Goal: Use online tool/utility: Utilize a website feature to perform a specific function

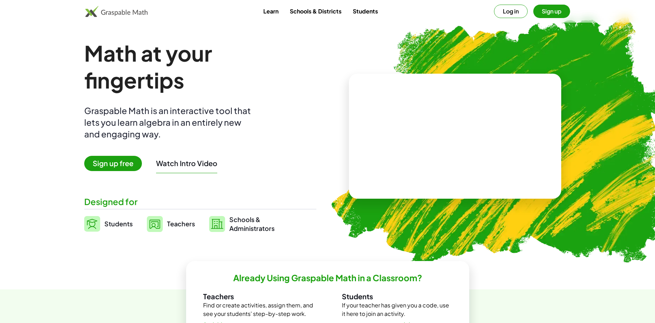
click at [539, 11] on button "Sign up" at bounding box center [551, 11] width 37 height 13
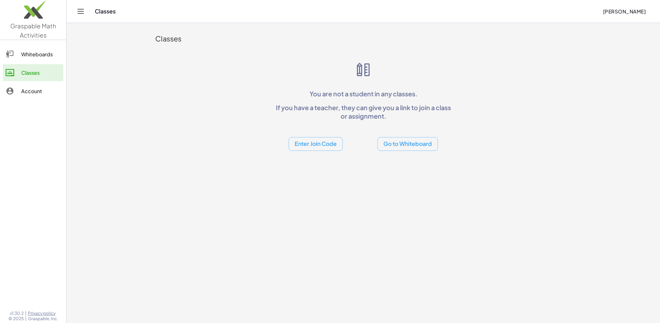
click at [326, 144] on button "Enter Join Code" at bounding box center [316, 144] width 54 height 14
click at [402, 141] on button "Go to Whiteboard" at bounding box center [408, 144] width 60 height 14
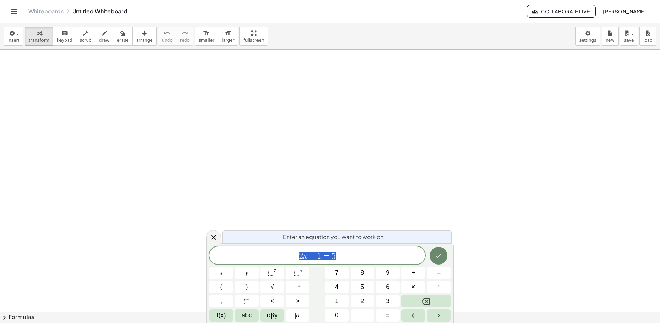
click at [439, 261] on button "Done" at bounding box center [439, 256] width 18 height 18
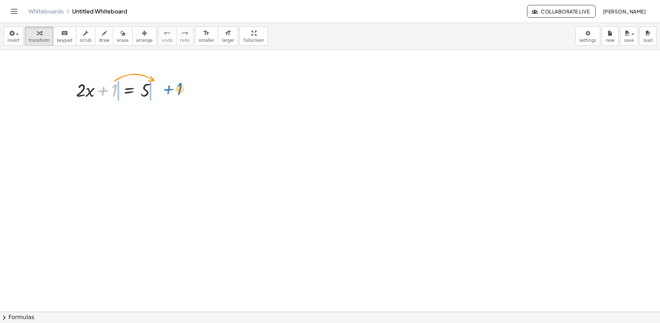
drag, startPoint x: 115, startPoint y: 92, endPoint x: 176, endPoint y: 91, distance: 61.6
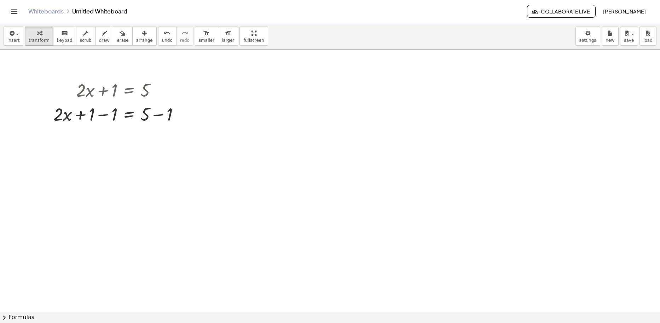
drag, startPoint x: 427, startPoint y: 157, endPoint x: 345, endPoint y: 102, distance: 98.6
click at [427, 157] on div at bounding box center [330, 312] width 660 height 524
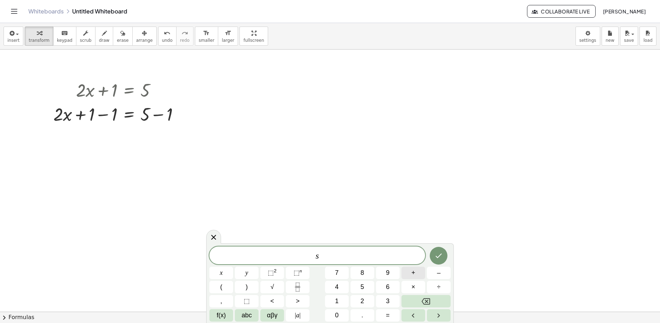
click at [415, 271] on span "+" at bounding box center [413, 273] width 4 height 10
click at [439, 286] on span "÷" at bounding box center [439, 287] width 4 height 10
click at [428, 299] on icon "Backspace" at bounding box center [426, 301] width 8 height 8
click at [449, 284] on button "÷" at bounding box center [439, 287] width 24 height 12
click at [417, 271] on button "+" at bounding box center [414, 272] width 24 height 12
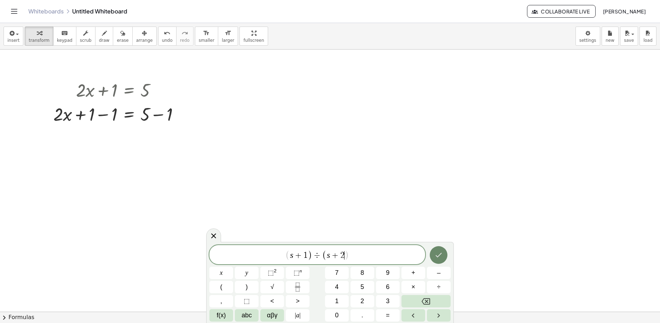
click at [436, 250] on icon "Done" at bounding box center [438, 254] width 8 height 8
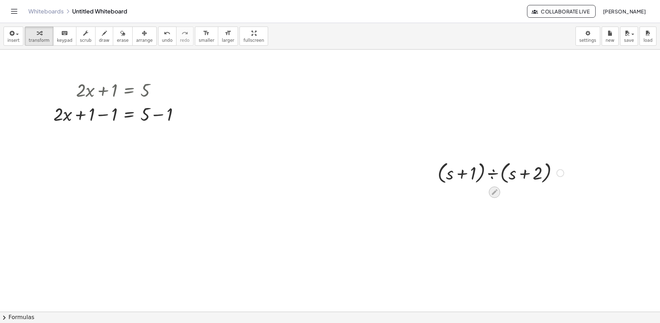
click at [493, 189] on icon at bounding box center [494, 191] width 7 height 7
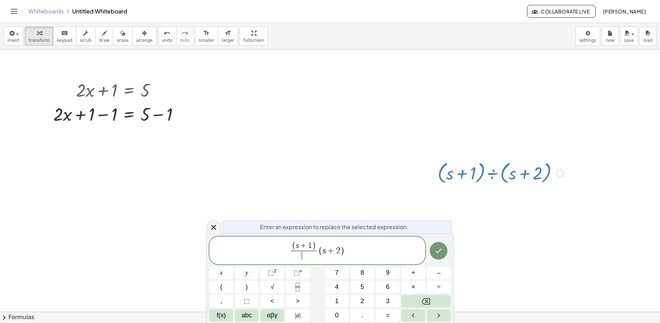
click at [318, 251] on span "( s + 1 ) ​ ​ ( s + 2 )" at bounding box center [317, 251] width 216 height 20
click at [347, 248] on span "( s + 1 ) ​ ​ ( s + 2 )" at bounding box center [317, 251] width 216 height 20
click at [316, 253] on span at bounding box center [317, 255] width 25 height 10
click at [417, 269] on button "+" at bounding box center [414, 272] width 24 height 12
click at [440, 247] on icon "Done" at bounding box center [438, 250] width 8 height 8
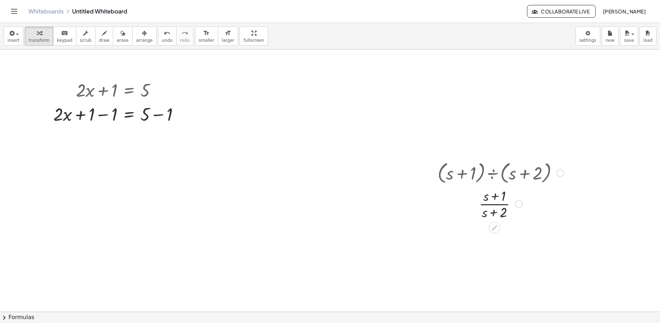
click at [560, 174] on div at bounding box center [561, 173] width 8 height 8
drag, startPoint x: 538, startPoint y: 173, endPoint x: 555, endPoint y: 200, distance: 31.4
click at [555, 200] on div at bounding box center [500, 203] width 133 height 35
click at [494, 181] on div at bounding box center [500, 172] width 133 height 27
drag, startPoint x: 493, startPoint y: 176, endPoint x: 500, endPoint y: 182, distance: 9.5
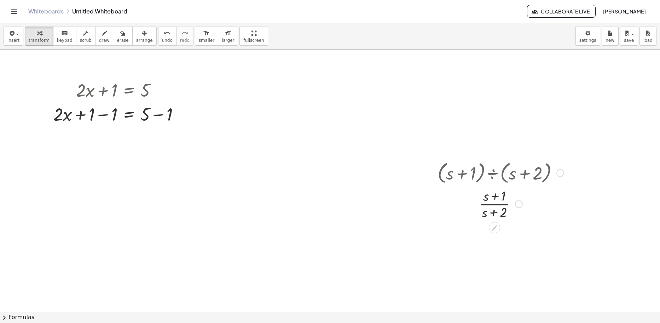
click at [480, 159] on div at bounding box center [500, 172] width 133 height 27
click at [499, 200] on div at bounding box center [500, 203] width 133 height 35
drag, startPoint x: 514, startPoint y: 233, endPoint x: 456, endPoint y: 176, distance: 80.6
click at [450, 185] on div "+ · 2 · x + 1 = 5 + · 2 · x = 5 + 1 − 1 + − 1 · ( + s + 1 ) ÷ ( + s + 2 ) Go ba…" at bounding box center [330, 312] width 660 height 524
drag, startPoint x: 457, startPoint y: 174, endPoint x: 489, endPoint y: 139, distance: 47.6
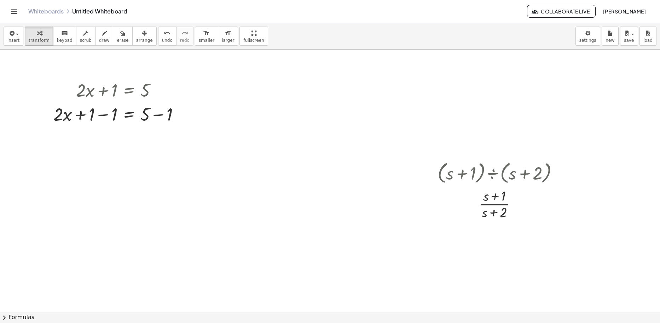
click at [489, 139] on div "+ · 2 · x + 1 = 5 + · 2 · x = 5 + 1 − 1 + − 1 · ( + s + 1 ) ÷ ( + s + 2 ) Go ba…" at bounding box center [330, 312] width 660 height 524
drag, startPoint x: 498, startPoint y: 201, endPoint x: 509, endPoint y: 197, distance: 12.2
click at [506, 153] on div "+ · 2 · x + 1 = 5 + · 2 · x = 5 + 1 − 1 + − 1 · ( + s + 1 ) ÷ ( + s + 2 ) Go ba…" at bounding box center [330, 312] width 660 height 524
drag, startPoint x: 387, startPoint y: 231, endPoint x: 224, endPoint y: 234, distance: 162.4
click at [224, 234] on div "+ · 2 · x + 1 = 5 + · 2 · x = 5 + 1 − 1 + − 1 · ( + s + 1 ) ÷ ( + s + 2 ) Go ba…" at bounding box center [330, 312] width 660 height 524
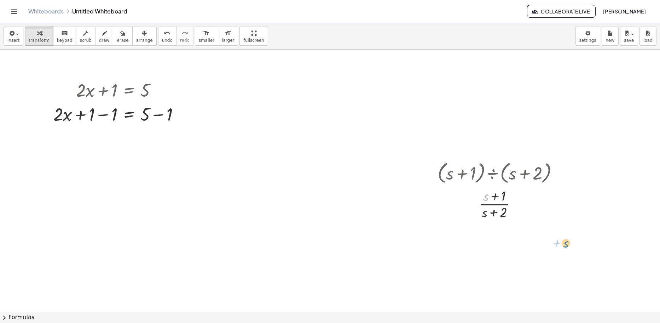
drag, startPoint x: 466, startPoint y: 189, endPoint x: 532, endPoint y: 217, distance: 71.2
click at [546, 236] on div "+ · 2 · x + 1 = 5 + · 2 · x = 5 + 1 − 1 + − 1 · ( + s + 1 ) ÷ ( + s + 2 ) Go ba…" at bounding box center [330, 312] width 660 height 524
drag, startPoint x: 405, startPoint y: 124, endPoint x: 585, endPoint y: 229, distance: 208.0
click at [580, 231] on div at bounding box center [330, 312] width 660 height 524
click at [99, 35] on div "button" at bounding box center [104, 33] width 11 height 8
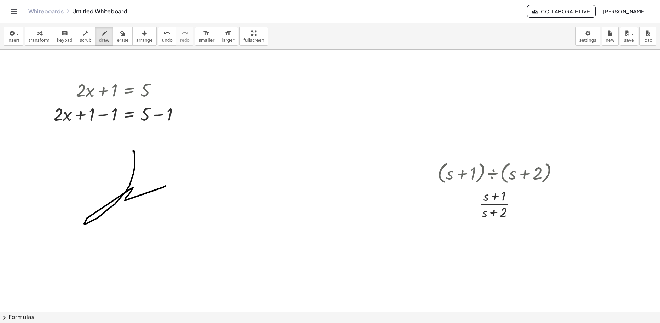
drag, startPoint x: 134, startPoint y: 154, endPoint x: 175, endPoint y: 173, distance: 44.6
click at [175, 174] on div at bounding box center [330, 312] width 660 height 524
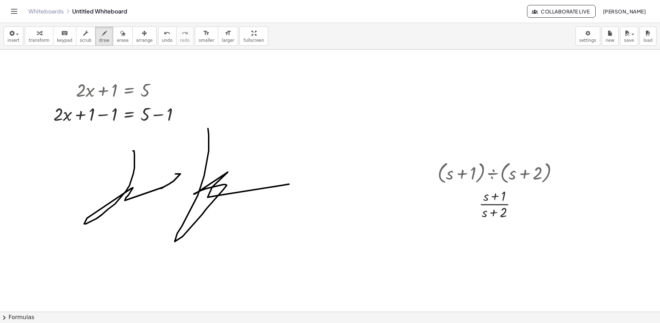
drag, startPoint x: 177, startPoint y: 233, endPoint x: 270, endPoint y: 196, distance: 100.0
click at [270, 196] on div at bounding box center [330, 312] width 660 height 524
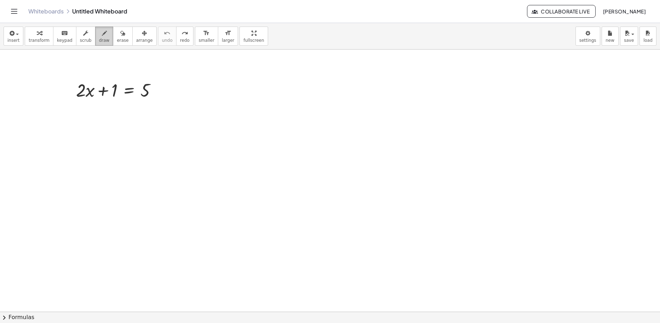
click at [99, 38] on span "draw" at bounding box center [104, 40] width 11 height 5
click at [269, 204] on div at bounding box center [330, 312] width 660 height 524
click at [13, 39] on span "insert" at bounding box center [13, 40] width 12 height 5
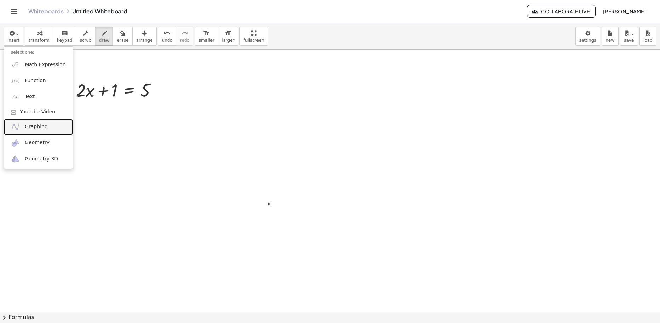
click at [43, 125] on span "Graphing" at bounding box center [36, 126] width 23 height 7
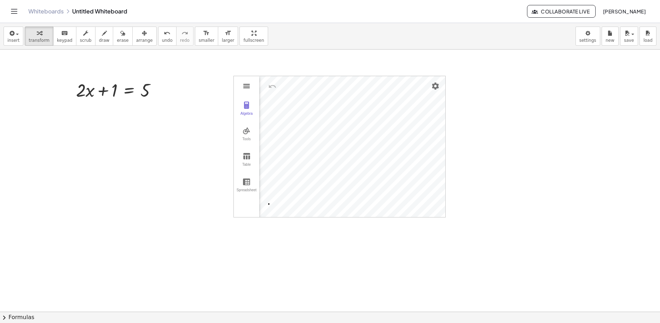
click at [243, 85] on div "Algebra Tools Table Spreadsheet GeoGebra Graphing Calculator Basic Tools Move P…" at bounding box center [340, 147] width 212 height 142
click at [248, 83] on img "Graphing Calculator" at bounding box center [246, 86] width 8 height 8
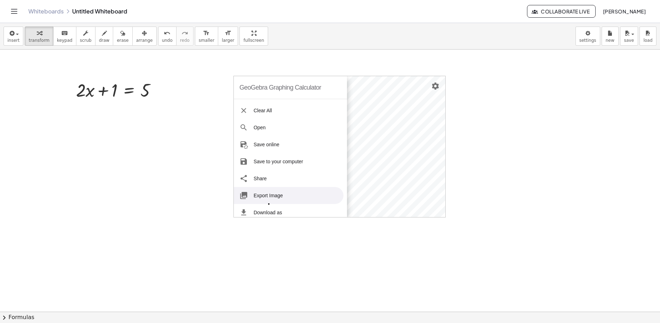
scroll to position [87, 0]
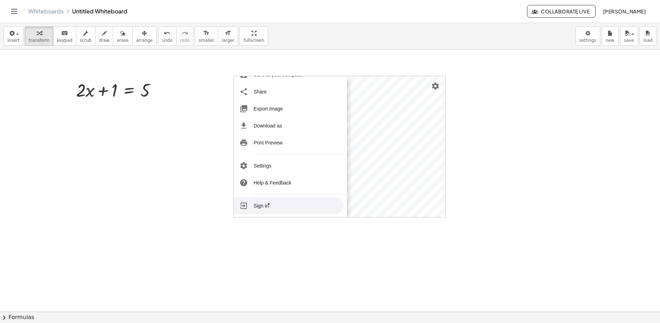
click at [323, 252] on div at bounding box center [330, 312] width 660 height 524
click at [274, 238] on div at bounding box center [330, 312] width 660 height 524
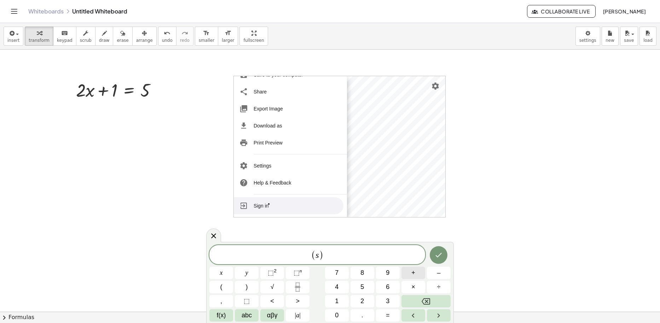
click at [423, 265] on div "( s ) x y ⬚ 2 ⬚ n 7 8 9 + – ( ) √ 4 5 6 × ÷ , ⬚ < > 1 2 3 f(x) abc αβγ | a | 0 …" at bounding box center [329, 283] width 241 height 76
click at [416, 273] on button "+" at bounding box center [414, 272] width 24 height 12
click at [349, 248] on div "( s + 1 ) ​" at bounding box center [317, 254] width 216 height 19
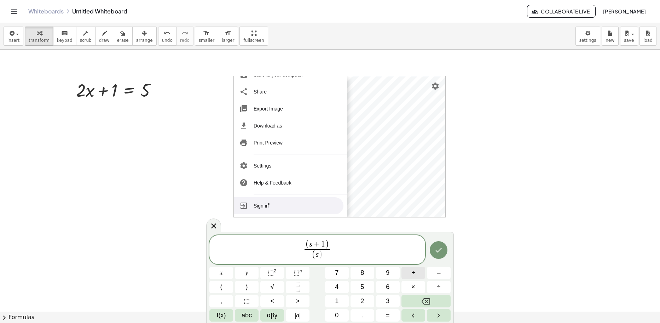
click at [411, 271] on span "+" at bounding box center [413, 273] width 4 height 10
click at [441, 250] on icon "Done" at bounding box center [438, 250] width 8 height 8
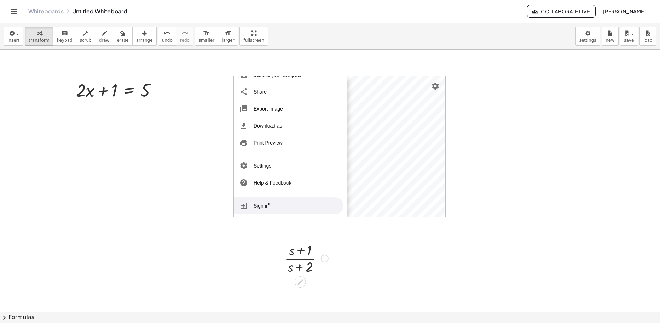
click at [328, 255] on div at bounding box center [306, 257] width 51 height 35
click at [326, 257] on div at bounding box center [325, 258] width 8 height 8
click at [449, 234] on div at bounding box center [330, 312] width 660 height 524
click at [413, 79] on div "+ · 2 · x + 1 = 5 GeoGebra Graphing Calculator Clear All Open Save online Save …" at bounding box center [330, 312] width 660 height 524
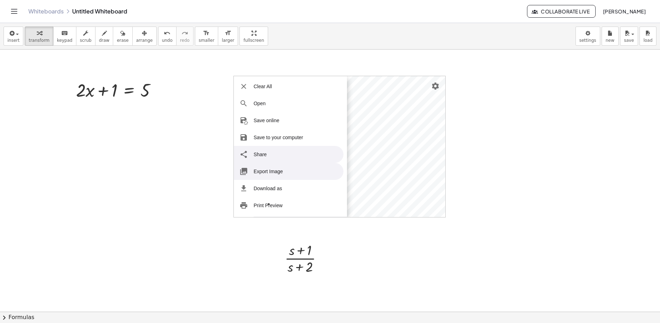
scroll to position [0, 0]
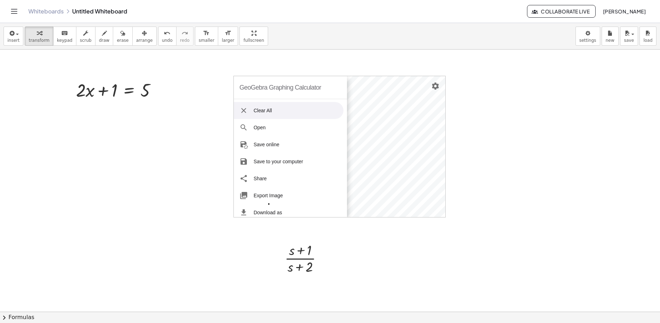
click at [272, 113] on li "Clear All" at bounding box center [289, 110] width 110 height 17
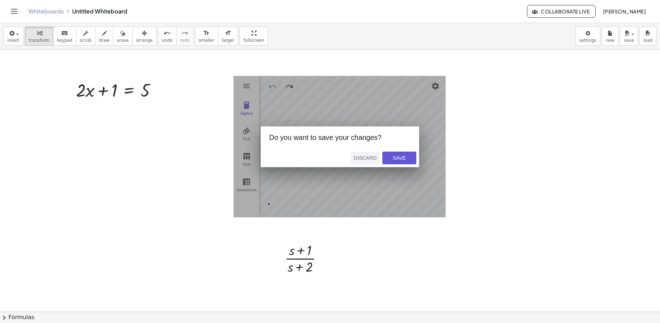
click at [370, 158] on div "Discard" at bounding box center [365, 158] width 23 height 6
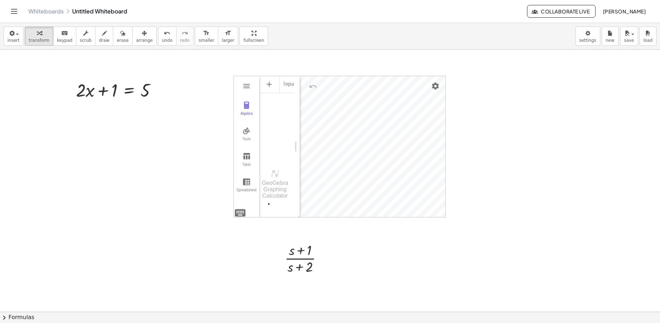
click at [388, 144] on div "+ · 2 · x + 1 = 5 GeoGebra Graphing Calculator Clear All Open Save online Save …" at bounding box center [330, 312] width 660 height 524
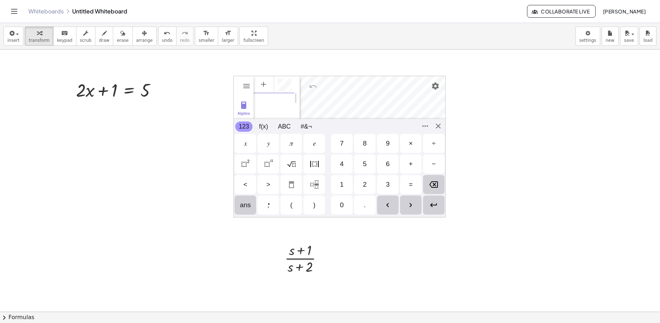
scroll to position [4, 0]
click at [419, 80] on div "Algebra Tools Table Spreadsheet GeoGebra Graphing Calculator Basic Tools Move P…" at bounding box center [340, 98] width 212 height 44
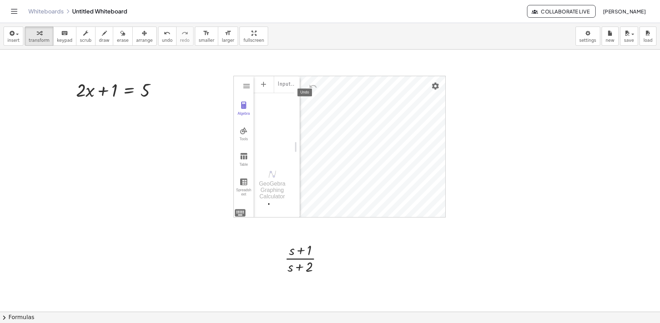
click at [425, 93] on div "Algebra Tools Table Spreadsheet Input… GeoGebra Graphing Calculator Basic Tools…" at bounding box center [340, 147] width 212 height 142
drag, startPoint x: 235, startPoint y: 77, endPoint x: 399, endPoint y: 70, distance: 164.0
click at [399, 70] on div "+ · 2 · x + 1 = 5 GeoGebra Graphing Calculator Clear All Open Save online Save …" at bounding box center [330, 312] width 660 height 524
drag, startPoint x: 234, startPoint y: 77, endPoint x: 458, endPoint y: 54, distance: 224.8
click at [458, 54] on div "+ · 2 · x + 1 = 5 GeoGebra Graphing Calculator Clear All Open Save online Save …" at bounding box center [330, 312] width 660 height 524
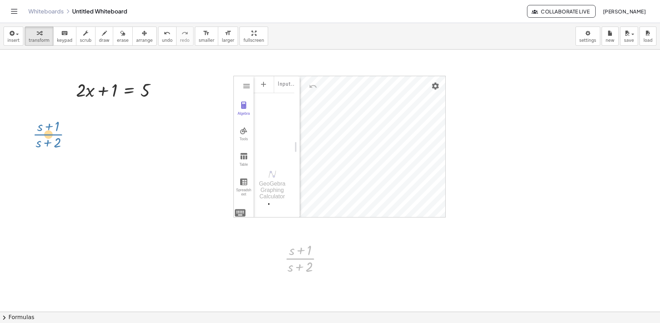
drag, startPoint x: 299, startPoint y: 258, endPoint x: 47, endPoint y: 135, distance: 280.5
drag, startPoint x: 299, startPoint y: 259, endPoint x: 55, endPoint y: 133, distance: 274.5
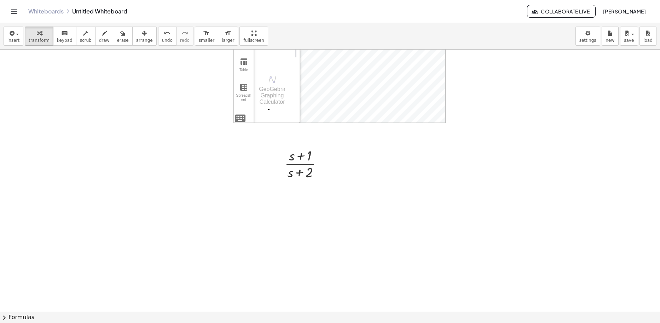
click at [321, 217] on div at bounding box center [330, 217] width 660 height 524
drag, startPoint x: 314, startPoint y: 220, endPoint x: 292, endPoint y: 219, distance: 21.6
click at [292, 219] on div at bounding box center [330, 217] width 660 height 524
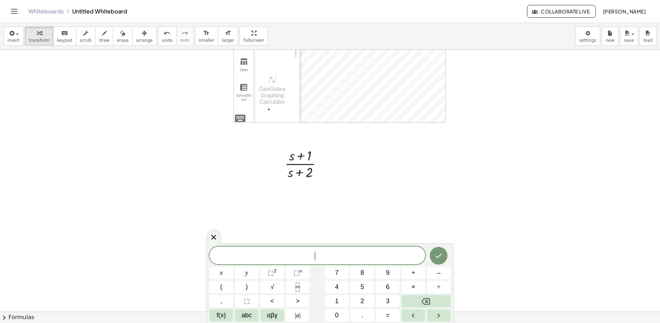
click at [292, 219] on div at bounding box center [330, 217] width 660 height 524
click at [312, 258] on span at bounding box center [317, 255] width 216 height 11
click at [299, 315] on span "| a |" at bounding box center [298, 315] width 6 height 10
click at [414, 271] on span "+" at bounding box center [413, 273] width 4 height 10
click at [339, 299] on button "1" at bounding box center [337, 301] width 24 height 12
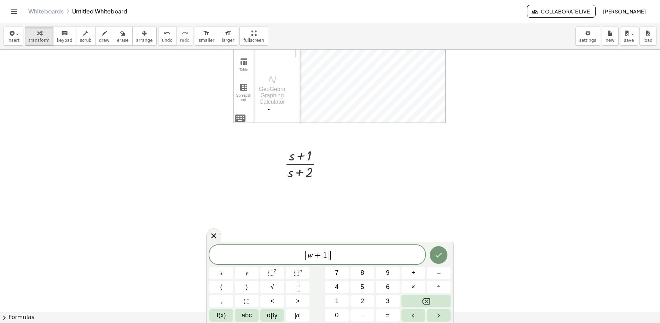
click at [352, 256] on span "| w + 1 | ​" at bounding box center [317, 255] width 216 height 12
click at [300, 284] on icon "Fraction" at bounding box center [297, 286] width 9 height 9
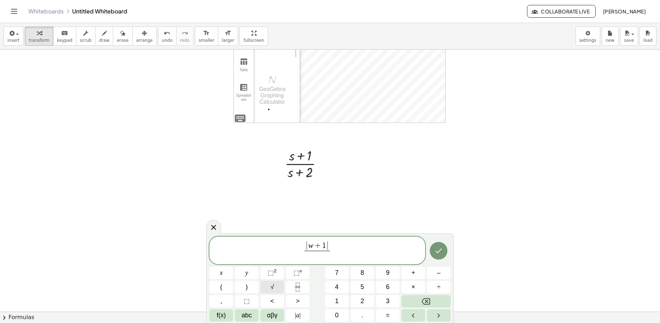
click at [272, 284] on span "√" at bounding box center [273, 287] width 4 height 10
click at [359, 299] on button "2" at bounding box center [363, 301] width 24 height 12
click at [272, 271] on span "⬚" at bounding box center [271, 272] width 6 height 7
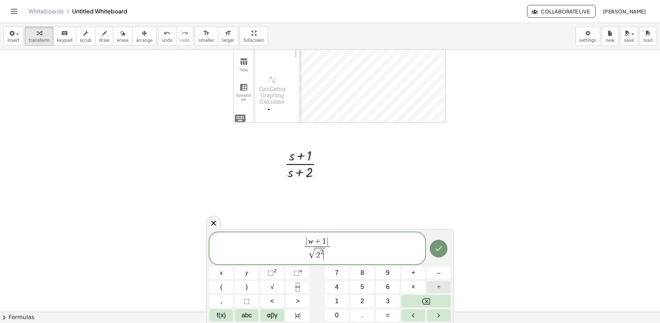
click at [440, 285] on span "÷" at bounding box center [439, 287] width 4 height 10
click at [421, 298] on button "Backspace" at bounding box center [426, 301] width 49 height 12
click at [420, 272] on button "+" at bounding box center [414, 272] width 24 height 12
click at [270, 273] on span "⬚" at bounding box center [271, 272] width 6 height 7
click at [342, 247] on span "| w + 1 | √ 2 2 + w 2 ​ ​" at bounding box center [317, 248] width 216 height 24
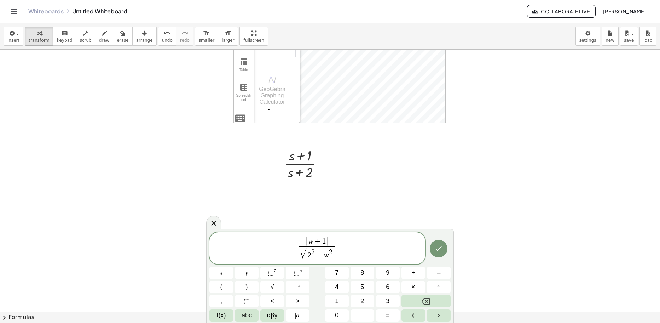
click at [295, 247] on span "| w + 1 | √ 2 2 + w 2 ​ ​" at bounding box center [317, 248] width 216 height 24
click at [290, 246] on span "= ​ | w + 1 | √ 2 2 + w 2 ​" at bounding box center [317, 248] width 216 height 24
click at [302, 315] on button "| a |" at bounding box center [298, 315] width 24 height 12
click at [301, 312] on button "| a |" at bounding box center [298, 315] width 24 height 12
click at [277, 245] on span "G ( j w ) | ​ = | w + 1 | √ 2 2 + w 2 ​ |" at bounding box center [317, 248] width 216 height 26
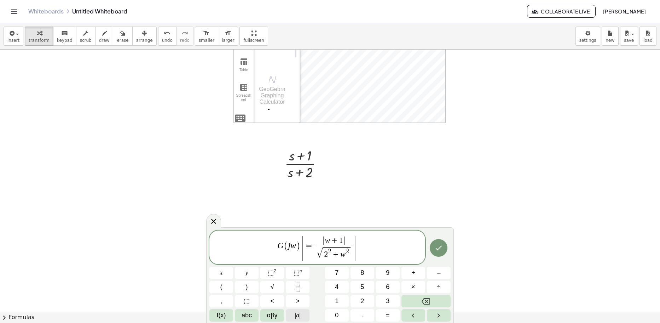
click at [301, 311] on button "| a |" at bounding box center [298, 315] width 24 height 12
click at [304, 246] on span "| = | w + 1 | √ 2 2 + w 2 ​ |" at bounding box center [329, 247] width 57 height 25
click at [367, 243] on span "| G ( j w ) = | w + 1 | √ 2 2 + w 2 ​ | ​" at bounding box center [317, 248] width 216 height 26
click at [307, 247] on span "=" at bounding box center [309, 245] width 10 height 8
click at [296, 315] on span "|" at bounding box center [295, 314] width 1 height 7
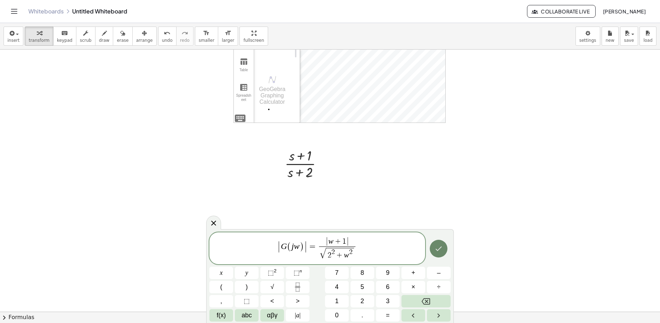
click at [442, 243] on button "Done" at bounding box center [439, 249] width 18 height 18
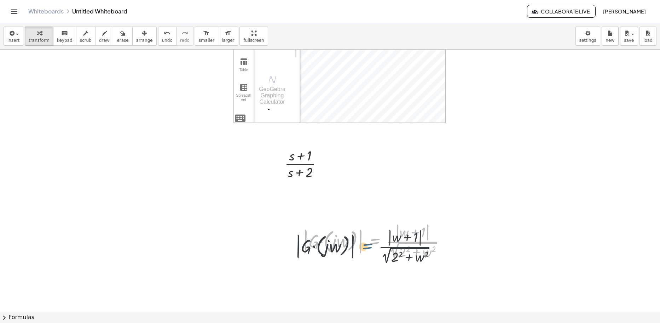
drag, startPoint x: 375, startPoint y: 241, endPoint x: 413, endPoint y: 240, distance: 37.9
click at [353, 245] on div at bounding box center [377, 240] width 156 height 39
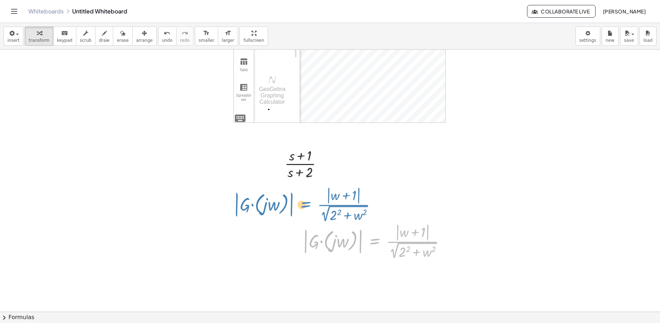
drag, startPoint x: 378, startPoint y: 242, endPoint x: 309, endPoint y: 207, distance: 77.7
click at [309, 207] on div "+ · 2 · x + 1 = 5 GeoGebra Graphing Calculator Clear All Open Save online Save …" at bounding box center [330, 217] width 660 height 524
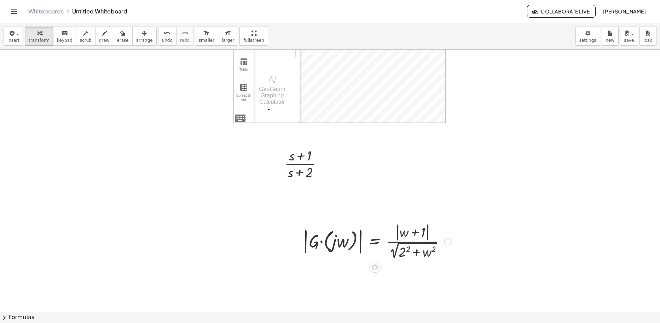
drag, startPoint x: 281, startPoint y: 212, endPoint x: 428, endPoint y: 260, distance: 154.4
click at [428, 260] on div "+ · 2 · x + 1 = 5 GeoGebra Graphing Calculator Clear All Open Save online Save …" at bounding box center [330, 217] width 660 height 524
click at [449, 240] on div at bounding box center [448, 242] width 8 height 8
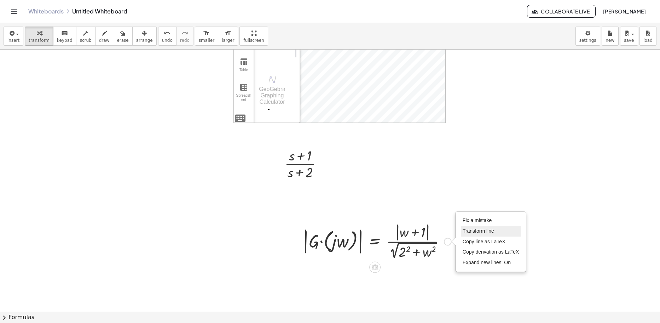
click at [478, 231] on span "Transform line" at bounding box center [478, 231] width 31 height 6
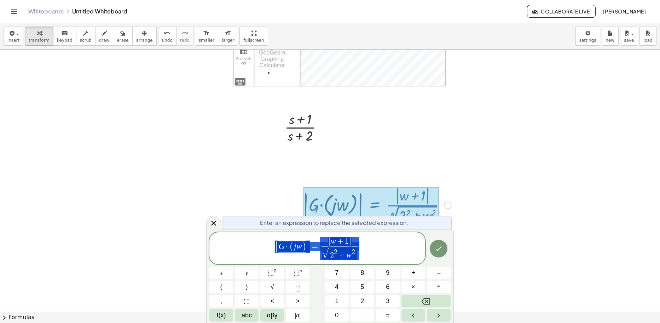
scroll to position [131, 0]
click at [438, 249] on icon "Done" at bounding box center [439, 248] width 6 height 5
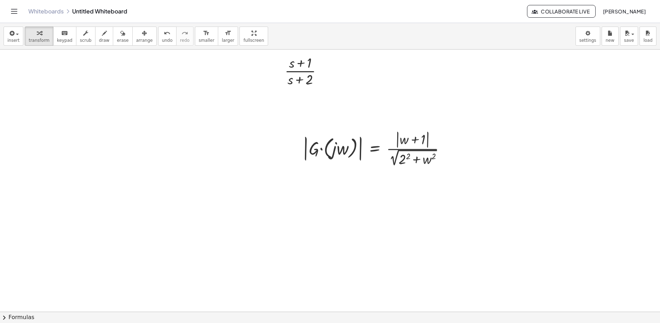
scroll to position [167, 0]
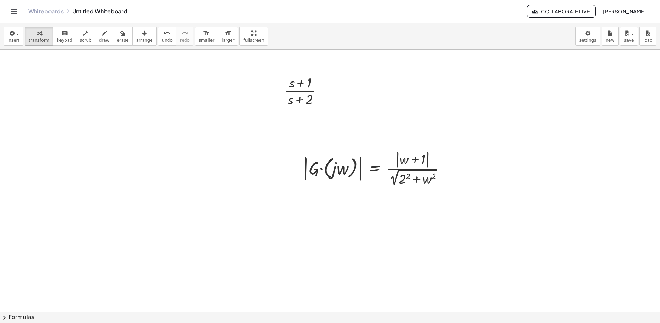
click at [163, 165] on div at bounding box center [330, 274] width 660 height 785
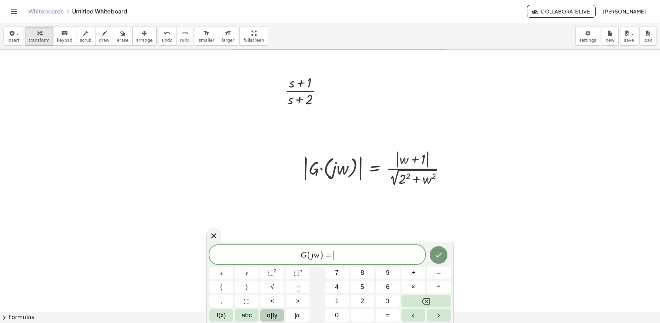
click at [269, 316] on span "αβγ" at bounding box center [272, 315] width 11 height 10
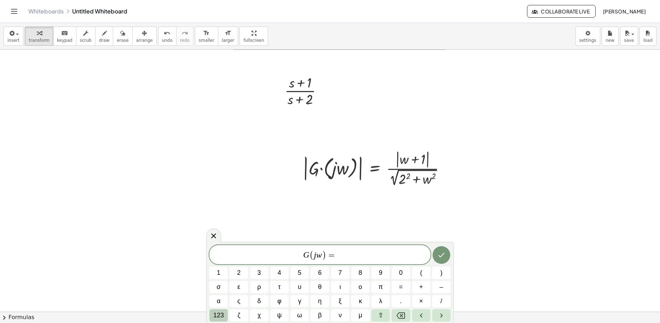
click at [220, 316] on span "123" at bounding box center [218, 315] width 11 height 10
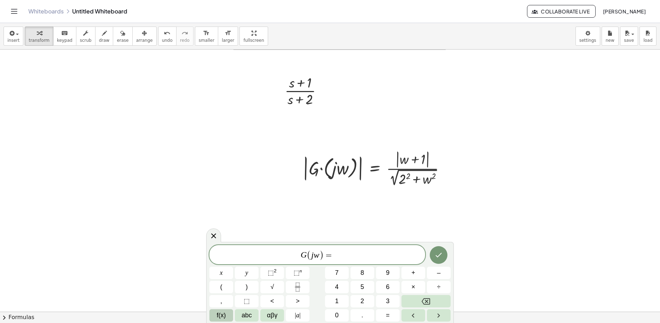
click at [228, 315] on button "f(x)" at bounding box center [221, 315] width 24 height 12
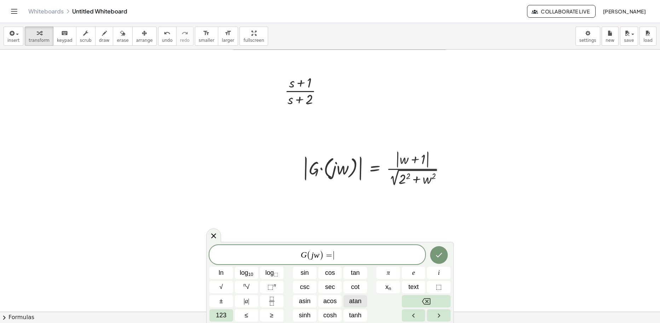
click at [360, 304] on span "atan" at bounding box center [355, 301] width 12 height 10
click at [221, 317] on span "123" at bounding box center [221, 315] width 11 height 10
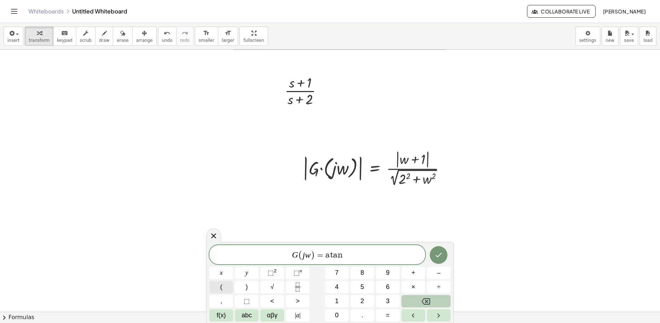
click at [226, 286] on button "(" at bounding box center [221, 287] width 24 height 12
click at [290, 287] on button "Fraction" at bounding box center [298, 287] width 24 height 12
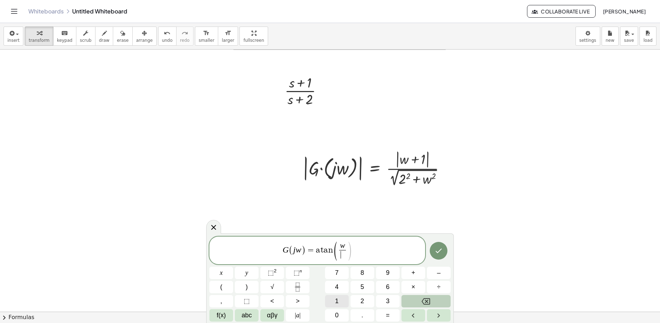
click at [338, 299] on span "1" at bounding box center [337, 301] width 4 height 10
click at [368, 249] on span "G ( j w ) = a t a n ( w 1 ​ ) ​" at bounding box center [317, 251] width 216 height 20
click at [434, 272] on button "–" at bounding box center [439, 272] width 24 height 12
click at [224, 314] on span "f(x)" at bounding box center [221, 315] width 9 height 10
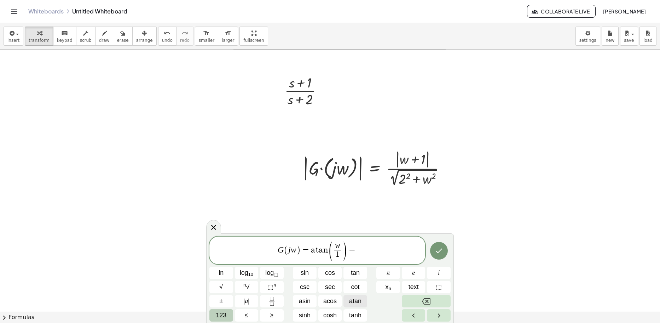
click at [357, 300] on span "atan" at bounding box center [355, 301] width 12 height 10
click at [223, 316] on span "123" at bounding box center [221, 315] width 11 height 10
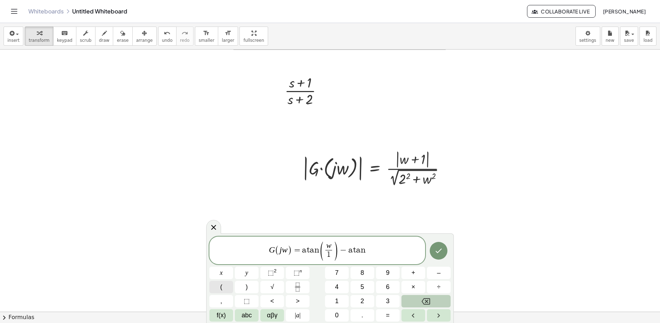
click at [223, 287] on button "(" at bounding box center [221, 287] width 24 height 12
click at [300, 285] on icon "Fraction" at bounding box center [297, 286] width 9 height 9
click at [392, 251] on span "G ( j w ) = a t a n ( w 1 ​ ) − a t a n ( w 2 ​ ) ​" at bounding box center [317, 251] width 216 height 20
click at [258, 252] on span "​ G ( j w ) = a t a n ( w 1 ​ ) − a t a n ( w 2 ​ )" at bounding box center [317, 251] width 216 height 20
click at [220, 313] on span "f(x)" at bounding box center [221, 315] width 9 height 10
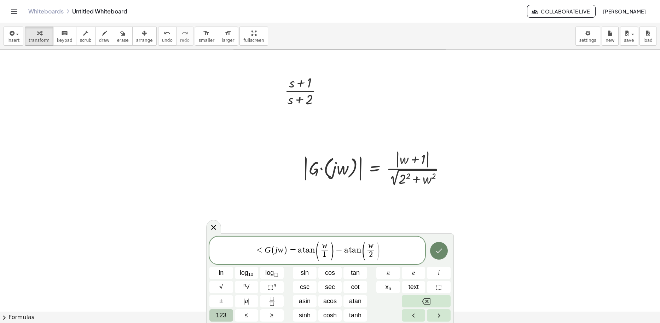
click at [436, 251] on icon "Done" at bounding box center [439, 250] width 8 height 8
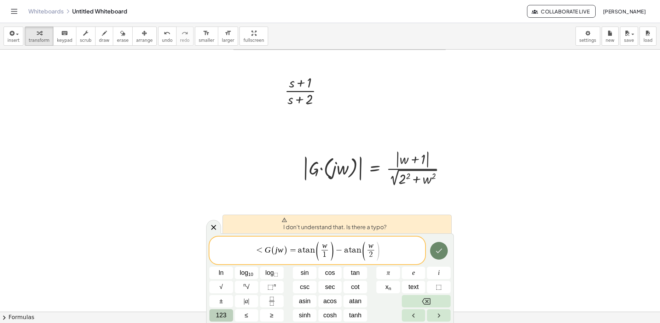
click at [440, 250] on icon "Done" at bounding box center [439, 250] width 8 height 8
click at [311, 228] on span "I don't understand that. Is there a typo?" at bounding box center [334, 224] width 105 height 14
click at [264, 249] on span "<" at bounding box center [260, 250] width 10 height 8
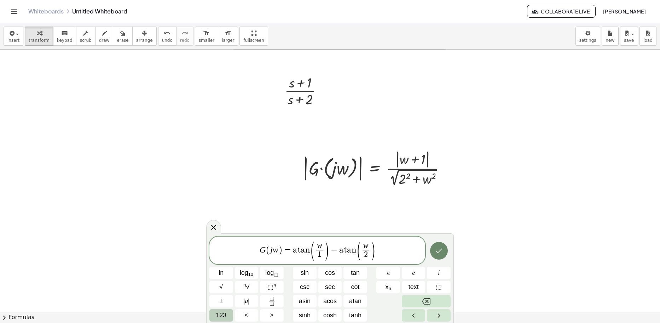
click at [440, 247] on icon "Done" at bounding box center [439, 250] width 8 height 8
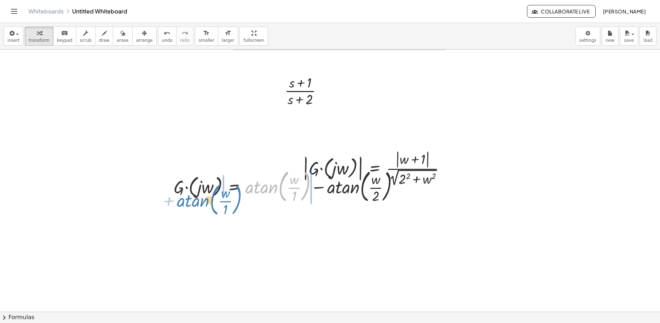
drag, startPoint x: 281, startPoint y: 187, endPoint x: 212, endPoint y: 201, distance: 70.0
click at [212, 201] on div at bounding box center [289, 186] width 238 height 38
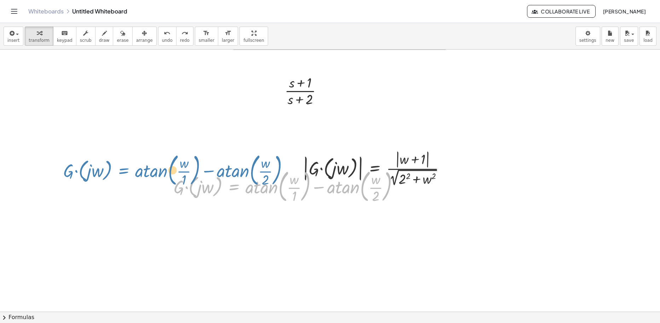
drag, startPoint x: 232, startPoint y: 186, endPoint x: 122, endPoint y: 170, distance: 111.6
click at [122, 170] on div "+ · 2 · x + 1 = 5 GeoGebra Graphing Calculator Clear All Open Save online Save …" at bounding box center [330, 274] width 660 height 785
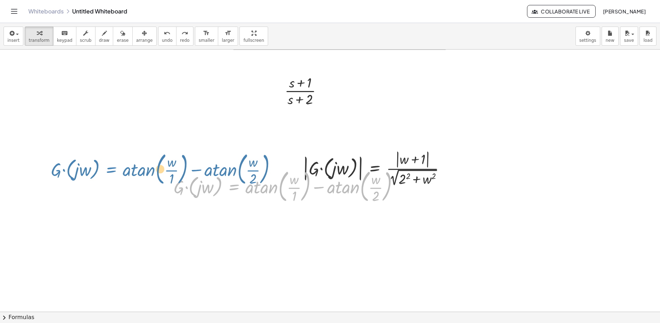
drag, startPoint x: 234, startPoint y: 185, endPoint x: 111, endPoint y: 168, distance: 124.0
click at [111, 168] on div "+ · 2 · x + 1 = 5 GeoGebra Graphing Calculator Clear All Open Save online Save …" at bounding box center [330, 274] width 660 height 785
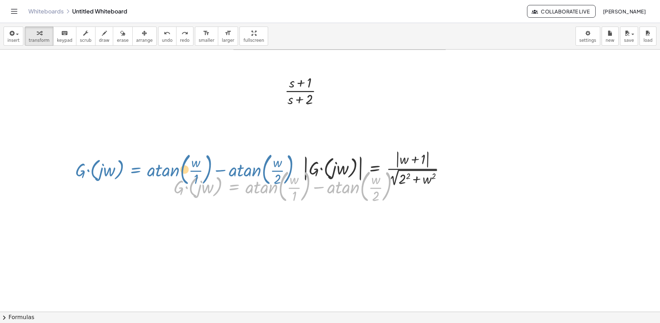
drag, startPoint x: 234, startPoint y: 185, endPoint x: 159, endPoint y: 175, distance: 75.1
click at [129, 169] on div "+ · 2 · x + 1 = 5 GeoGebra Graphing Calculator Clear All Open Save online Save …" at bounding box center [330, 274] width 660 height 785
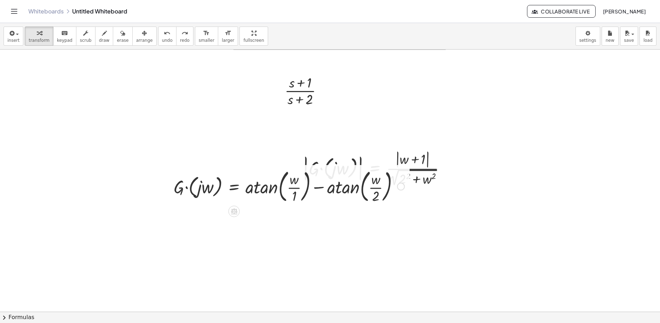
drag, startPoint x: 230, startPoint y: 232, endPoint x: 191, endPoint y: 225, distance: 39.6
click at [191, 225] on div at bounding box center [330, 274] width 660 height 785
click at [234, 185] on div at bounding box center [289, 186] width 238 height 38
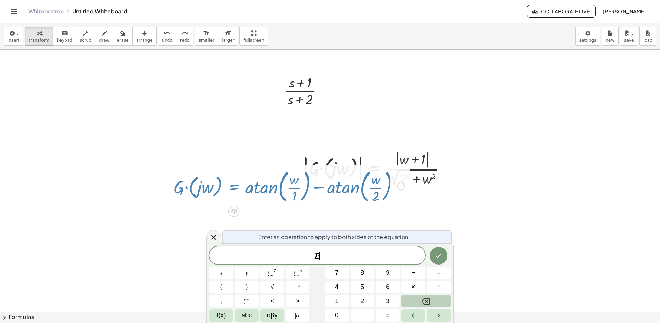
click at [234, 185] on div at bounding box center [289, 186] width 238 height 38
drag, startPoint x: 234, startPoint y: 185, endPoint x: 225, endPoint y: 226, distance: 41.9
click at [226, 226] on div "+ · 2 · x + 1 = 5 GeoGebra Graphing Calculator Clear All Open Save online Save …" at bounding box center [330, 274] width 660 height 785
click at [213, 238] on icon at bounding box center [213, 237] width 5 height 5
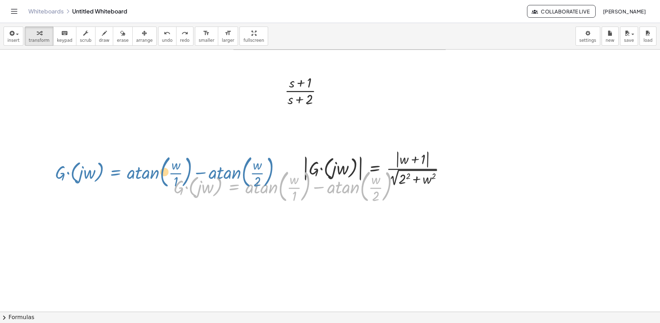
drag, startPoint x: 237, startPoint y: 187, endPoint x: 119, endPoint y: 172, distance: 119.4
click at [119, 172] on div "+ · 2 · x + 1 = 5 GeoGebra Graphing Calculator Clear All Open Save online Save …" at bounding box center [330, 274] width 660 height 785
click at [119, 171] on div at bounding box center [330, 274] width 660 height 785
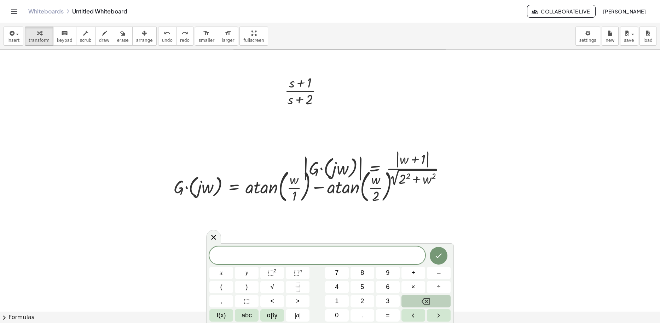
click at [351, 218] on div at bounding box center [330, 274] width 660 height 785
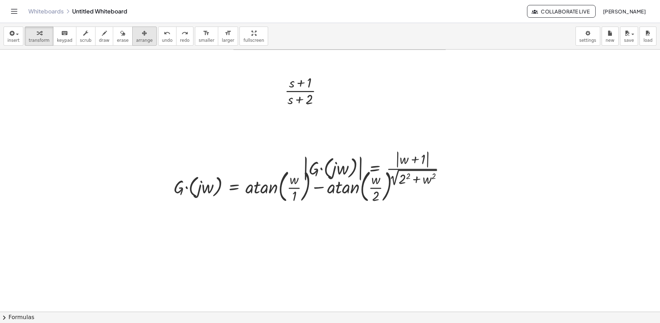
click at [136, 36] on div "button" at bounding box center [144, 33] width 17 height 8
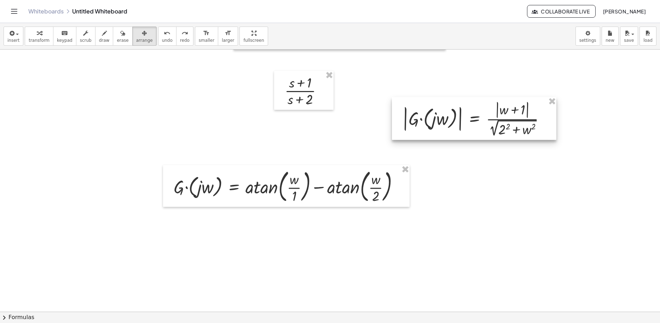
drag, startPoint x: 407, startPoint y: 159, endPoint x: 506, endPoint y: 109, distance: 111.4
click at [506, 109] on div at bounding box center [474, 118] width 165 height 43
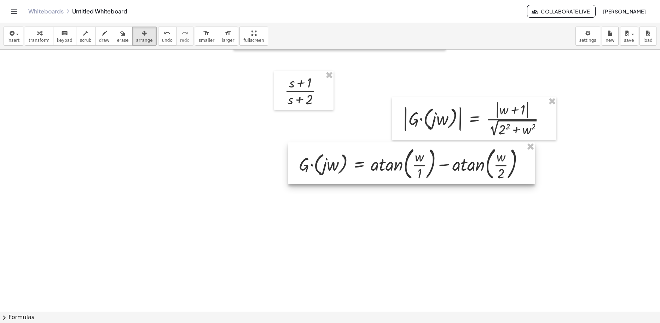
drag, startPoint x: 260, startPoint y: 180, endPoint x: 420, endPoint y: 171, distance: 160.2
click at [420, 171] on div at bounding box center [411, 163] width 247 height 42
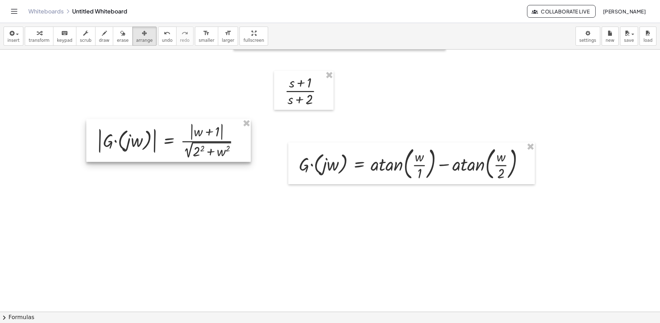
drag, startPoint x: 329, startPoint y: 149, endPoint x: 133, endPoint y: 149, distance: 196.0
click at [133, 149] on div at bounding box center [168, 140] width 165 height 43
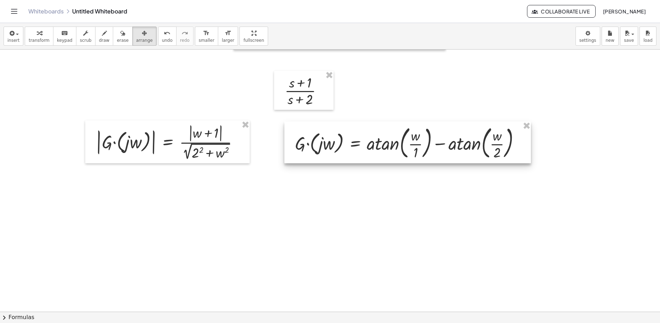
drag, startPoint x: 365, startPoint y: 160, endPoint x: 362, endPoint y: 139, distance: 21.2
click at [362, 139] on div at bounding box center [407, 142] width 247 height 42
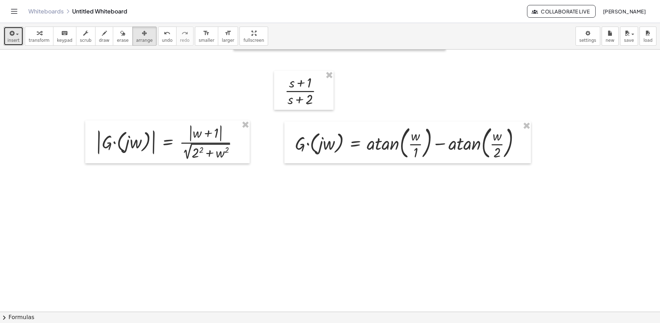
click at [17, 38] on span "insert" at bounding box center [13, 40] width 12 height 5
click at [352, 235] on div at bounding box center [330, 274] width 660 height 785
click at [185, 201] on div at bounding box center [330, 274] width 660 height 785
click at [186, 201] on div at bounding box center [330, 274] width 660 height 785
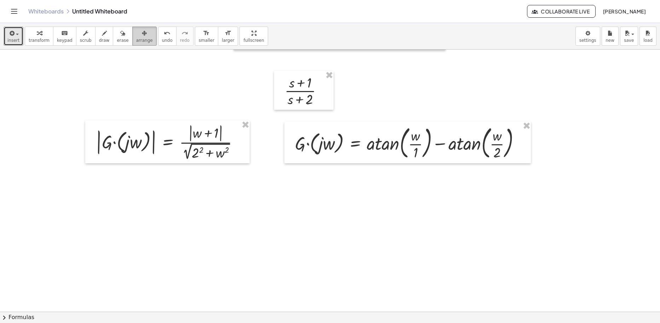
click at [142, 35] on icon "button" at bounding box center [144, 33] width 5 height 8
click at [57, 35] on div "keyboard" at bounding box center [65, 33] width 16 height 8
click at [281, 218] on div at bounding box center [330, 274] width 660 height 785
click at [235, 195] on div at bounding box center [330, 274] width 660 height 785
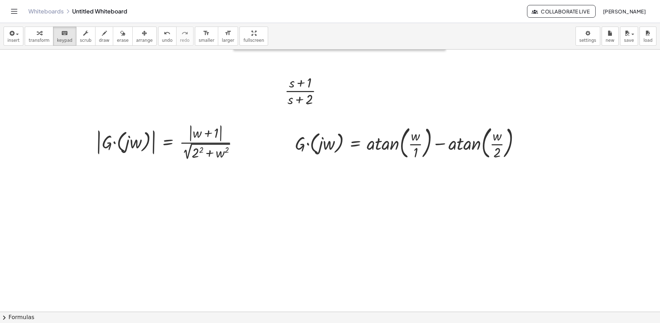
drag, startPoint x: 185, startPoint y: 194, endPoint x: 156, endPoint y: 200, distance: 28.9
click at [156, 200] on div at bounding box center [330, 274] width 660 height 785
click at [176, 194] on div at bounding box center [330, 274] width 660 height 785
click at [15, 35] on div "button" at bounding box center [13, 33] width 12 height 8
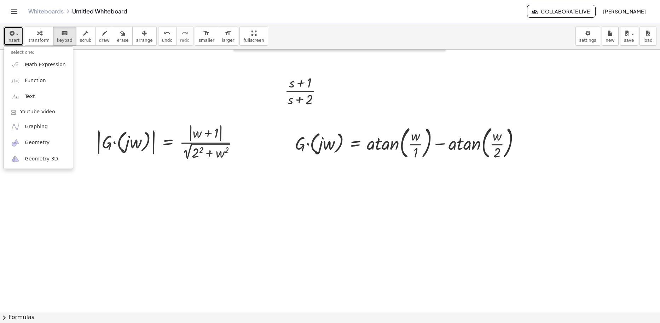
click at [126, 90] on div at bounding box center [330, 274] width 660 height 785
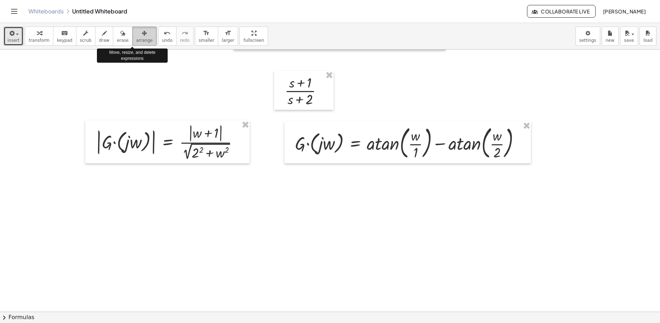
click at [136, 35] on div "button" at bounding box center [144, 33] width 17 height 8
click at [142, 34] on icon "button" at bounding box center [144, 33] width 5 height 8
drag, startPoint x: 133, startPoint y: 33, endPoint x: 33, endPoint y: 68, distance: 106.1
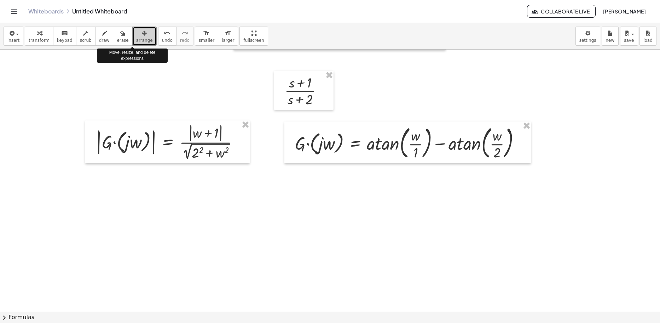
click at [32, 71] on div at bounding box center [330, 274] width 660 height 785
click at [61, 36] on icon "keyboard" at bounding box center [64, 33] width 7 height 8
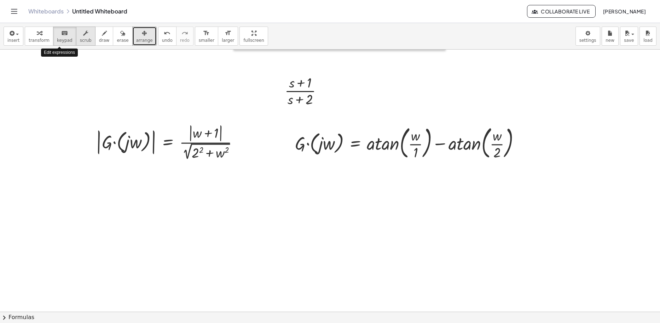
click at [83, 37] on icon "button" at bounding box center [85, 33] width 5 height 8
click at [186, 209] on div at bounding box center [330, 274] width 660 height 785
click at [59, 40] on span "keypad" at bounding box center [65, 40] width 16 height 5
click at [183, 196] on div at bounding box center [330, 274] width 660 height 785
click at [39, 35] on icon "button" at bounding box center [39, 33] width 5 height 8
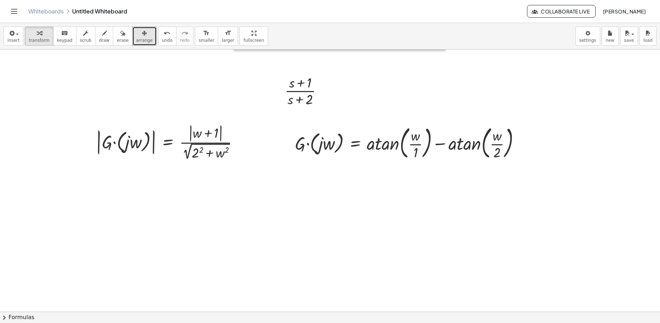
click at [244, 219] on div at bounding box center [330, 274] width 660 height 785
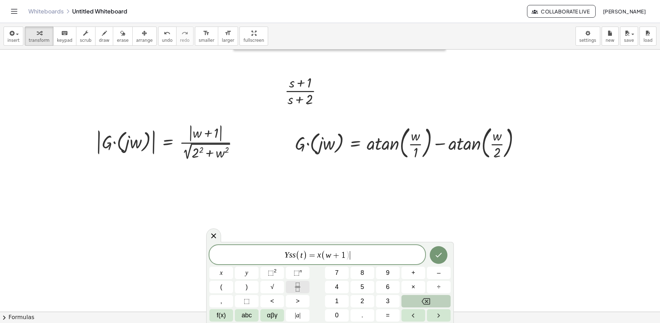
click at [295, 289] on icon "Fraction" at bounding box center [297, 286] width 9 height 9
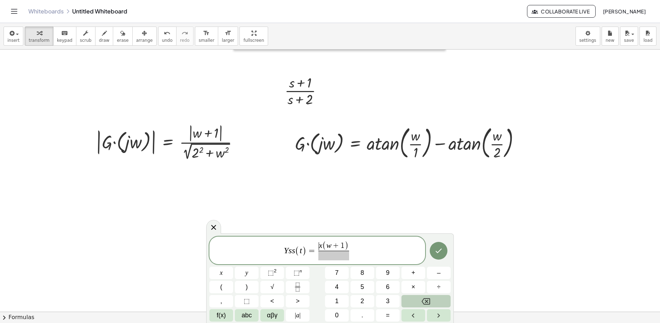
click at [319, 248] on var "x" at bounding box center [321, 245] width 4 height 8
click at [324, 250] on span "(" at bounding box center [324, 245] width 4 height 9
click at [329, 258] on span "​" at bounding box center [336, 255] width 28 height 10
click at [270, 282] on button "√" at bounding box center [272, 287] width 24 height 12
click at [231, 285] on button "(" at bounding box center [221, 287] width 24 height 12
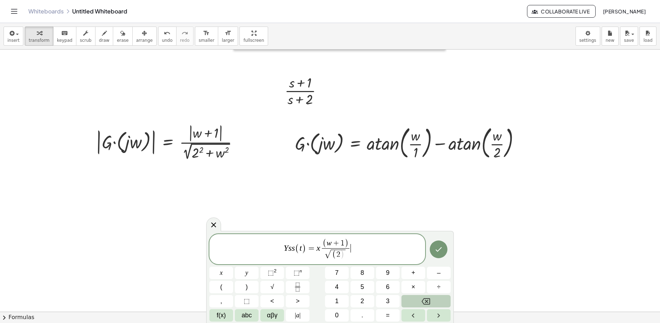
click at [351, 254] on span "( w + 1 ) √ ( 2 ) ​" at bounding box center [335, 249] width 31 height 21
click at [347, 257] on span "√ ( 2 ) ​" at bounding box center [336, 254] width 28 height 12
click at [270, 271] on span "⬚" at bounding box center [271, 272] width 6 height 7
click at [278, 269] on button "⬚ 2" at bounding box center [272, 272] width 24 height 12
click at [349, 251] on span at bounding box center [348, 251] width 3 height 7
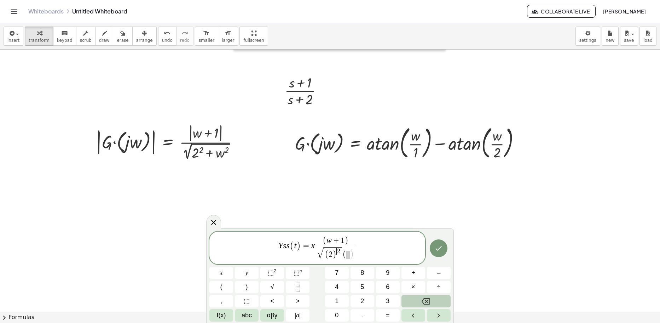
click at [338, 259] on span "√ ( 2 ) ​ 2 ( )" at bounding box center [336, 253] width 38 height 15
click at [343, 255] on span "(" at bounding box center [344, 254] width 4 height 9
click at [413, 273] on span "+" at bounding box center [413, 273] width 4 height 10
click at [339, 250] on span "√ ( 2 ) 2 + ​ ( )" at bounding box center [335, 253] width 47 height 15
click at [353, 255] on span at bounding box center [353, 255] width 4 height 8
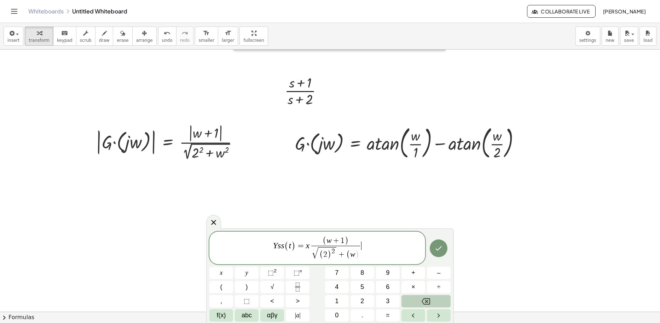
click at [364, 253] on span "Y s s ( t ) = x ( w + 1 ) √ ( 2 ) 2 + ( w ) ​ ​" at bounding box center [317, 248] width 216 height 25
click at [364, 255] on span "Y s s ( t ) = x ( w + 1 ) √ ( 2 ) 2 + ( w ) ​ ​" at bounding box center [317, 248] width 216 height 25
click at [361, 257] on span "( w + 1 ) √ ( 2 ) 2 + ( w ) ​" at bounding box center [336, 248] width 52 height 24
click at [359, 255] on span "√ ( 2 ) 2 + ( w )" at bounding box center [335, 253] width 49 height 15
click at [276, 271] on span "⬚ 2" at bounding box center [272, 273] width 9 height 10
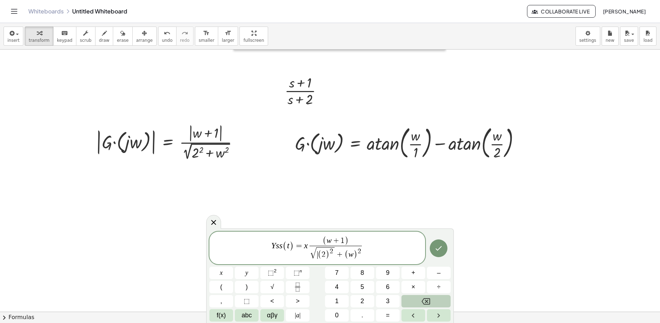
click at [317, 254] on span "​ ( 2 ) 2" at bounding box center [326, 253] width 18 height 12
click at [272, 289] on span "√" at bounding box center [273, 287] width 4 height 10
drag, startPoint x: 361, startPoint y: 253, endPoint x: 340, endPoint y: 258, distance: 21.5
click at [340, 258] on span "Y s s ( t ) = x ( w + 1 ) ( 2 ) 2 + ( w ) 2 ​" at bounding box center [317, 249] width 216 height 24
drag, startPoint x: 356, startPoint y: 255, endPoint x: 320, endPoint y: 257, distance: 36.1
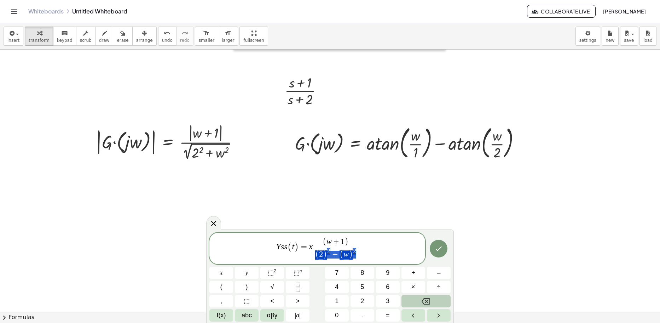
click at [320, 257] on span "( 2 ) 2 + ( w ) 2" at bounding box center [335, 253] width 43 height 13
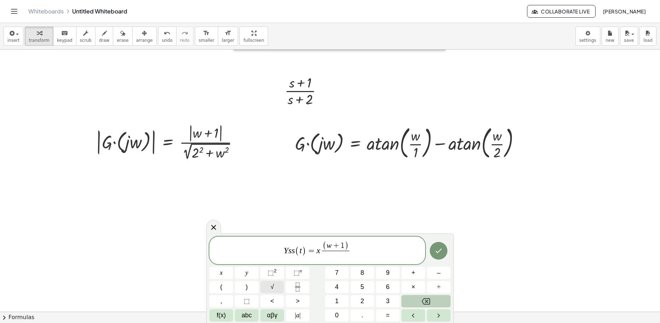
click at [279, 284] on button "√" at bounding box center [272, 287] width 24 height 12
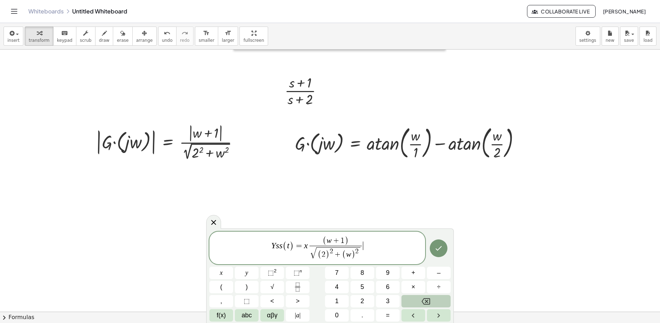
click at [369, 248] on span "Y s s ( t ) = x ( w + 1 ) √ ( 2 ) 2 + ( w ) 2 ​ ​" at bounding box center [317, 248] width 216 height 25
click at [407, 273] on button "+" at bounding box center [414, 272] width 24 height 12
click at [415, 273] on span "+" at bounding box center [413, 273] width 4 height 10
click at [382, 299] on button "3" at bounding box center [388, 301] width 24 height 12
click at [342, 309] on button "0" at bounding box center [337, 315] width 24 height 12
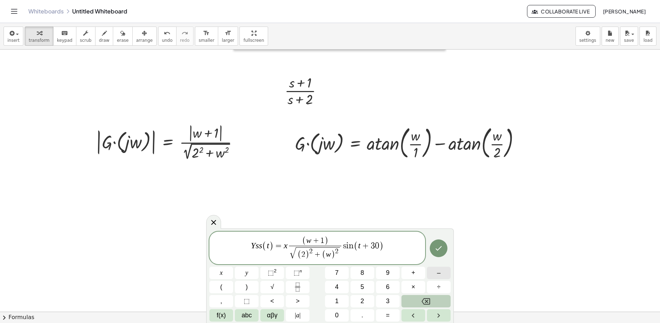
click at [443, 272] on button "–" at bounding box center [439, 272] width 24 height 12
click at [227, 315] on button "f(x)" at bounding box center [221, 315] width 24 height 12
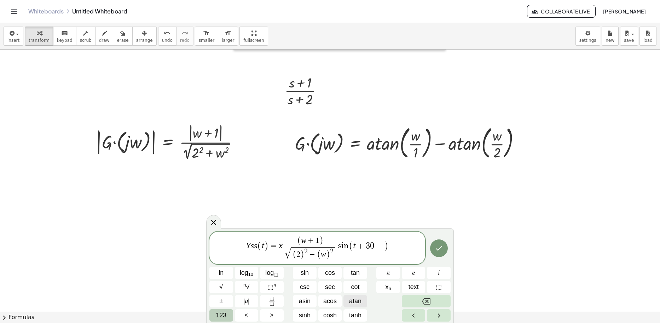
click at [351, 297] on span "atan" at bounding box center [355, 301] width 12 height 10
click at [382, 248] on var "n" at bounding box center [381, 245] width 7 height 8
click at [213, 312] on button "123" at bounding box center [221, 315] width 24 height 12
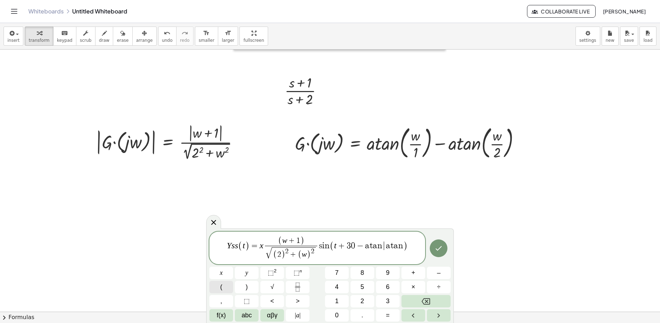
click at [229, 287] on button "(" at bounding box center [221, 287] width 24 height 12
click at [402, 246] on span ")" at bounding box center [404, 245] width 5 height 10
click at [340, 297] on button "1" at bounding box center [337, 301] width 24 height 12
click at [402, 248] on span ")" at bounding box center [401, 246] width 5 height 12
click at [433, 269] on button "–" at bounding box center [439, 272] width 24 height 12
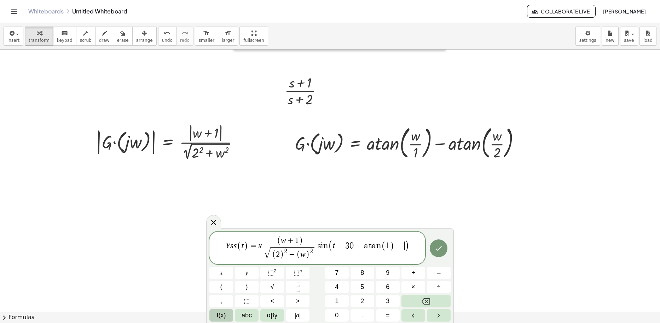
click at [225, 314] on span "f(x)" at bounding box center [221, 315] width 9 height 10
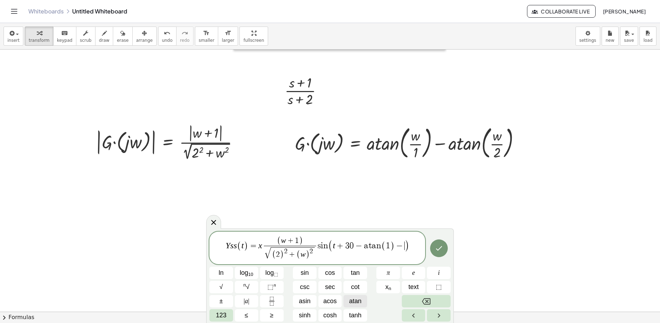
click at [356, 300] on span "atan" at bounding box center [355, 301] width 12 height 10
click at [223, 317] on span "123" at bounding box center [221, 315] width 11 height 10
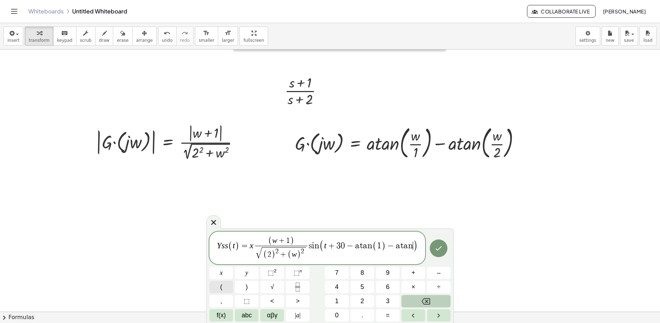
click at [224, 282] on button "(" at bounding box center [221, 287] width 24 height 12
click at [344, 298] on button "1" at bounding box center [337, 301] width 24 height 12
click at [295, 282] on icon "Fraction" at bounding box center [297, 286] width 9 height 9
click at [367, 301] on button "2" at bounding box center [363, 301] width 24 height 12
click at [440, 246] on icon "Done" at bounding box center [438, 248] width 8 height 8
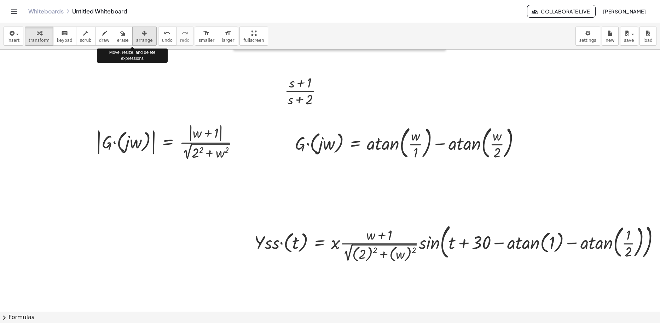
click at [136, 36] on div "button" at bounding box center [144, 33] width 17 height 8
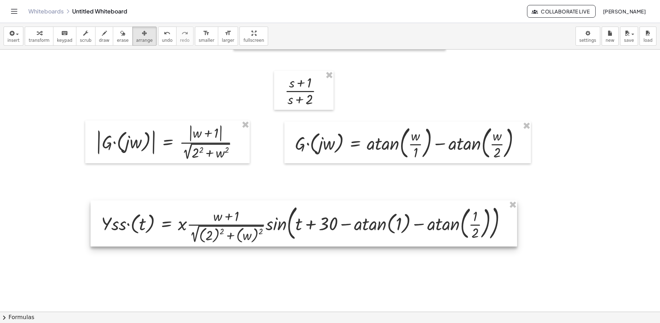
drag, startPoint x: 431, startPoint y: 249, endPoint x: 277, endPoint y: 230, distance: 154.3
click at [277, 230] on div at bounding box center [304, 223] width 427 height 46
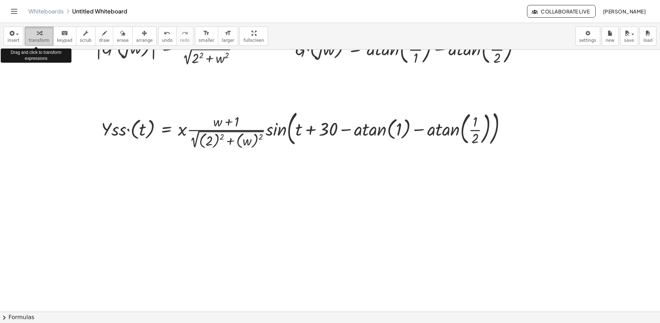
click at [40, 36] on div "button" at bounding box center [39, 33] width 21 height 8
click at [275, 201] on div at bounding box center [336, 180] width 672 height 785
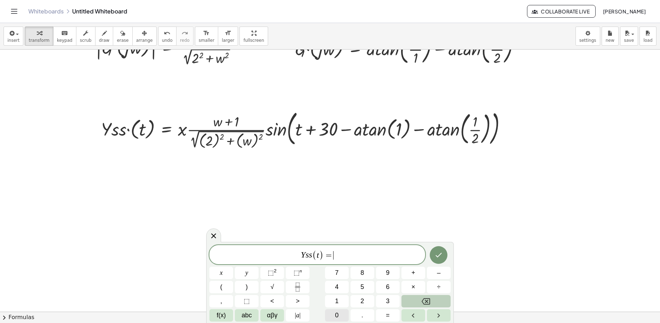
click at [335, 312] on span "0" at bounding box center [337, 315] width 4 height 10
click at [361, 313] on button "." at bounding box center [363, 315] width 24 height 12
click at [360, 270] on button "8" at bounding box center [363, 272] width 24 height 12
click at [342, 283] on button "4" at bounding box center [337, 287] width 24 height 12
click at [416, 299] on button "Backspace" at bounding box center [426, 301] width 49 height 12
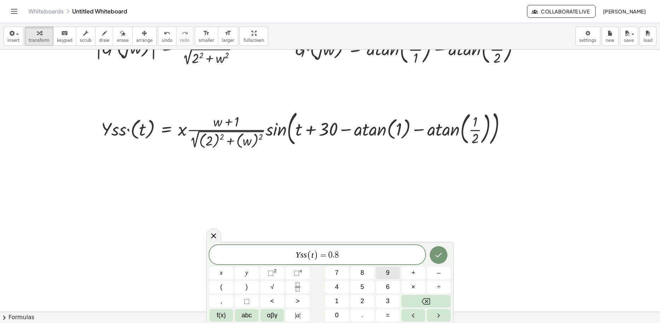
click at [385, 271] on button "9" at bounding box center [388, 272] width 24 height 12
click at [416, 270] on button "+" at bounding box center [414, 272] width 24 height 12
click at [340, 302] on button "1" at bounding box center [337, 301] width 24 height 12
click at [365, 316] on button "." at bounding box center [363, 315] width 24 height 12
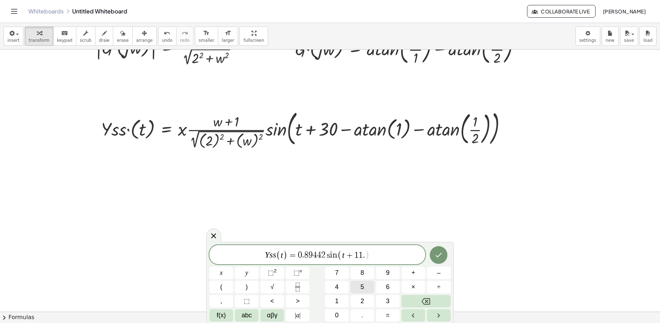
click at [368, 283] on button "5" at bounding box center [363, 287] width 24 height 12
click at [390, 284] on span "6" at bounding box center [388, 287] width 4 height 10
click at [434, 257] on button "Done" at bounding box center [439, 255] width 18 height 18
click at [434, 256] on button "Done" at bounding box center [439, 255] width 18 height 18
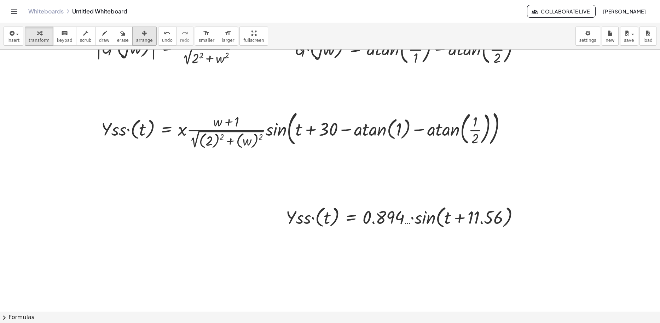
click at [136, 39] on span "arrange" at bounding box center [144, 40] width 17 height 5
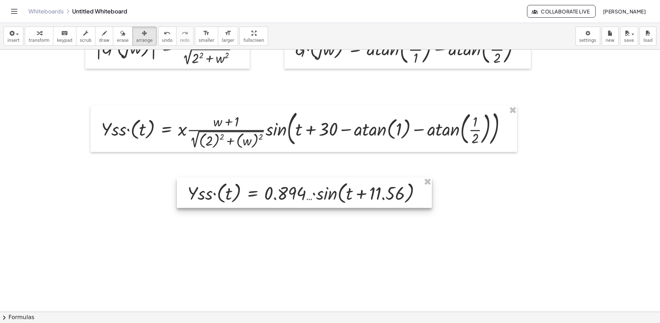
drag, startPoint x: 398, startPoint y: 223, endPoint x: 301, endPoint y: 201, distance: 100.2
click at [301, 201] on div at bounding box center [304, 192] width 255 height 30
